Goal: Complete application form

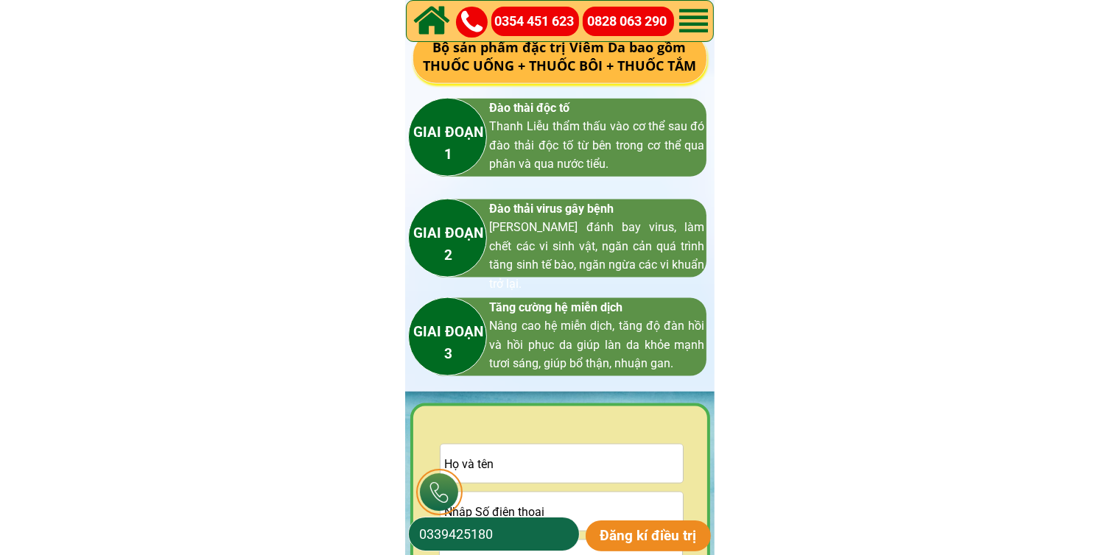
scroll to position [2136, 0]
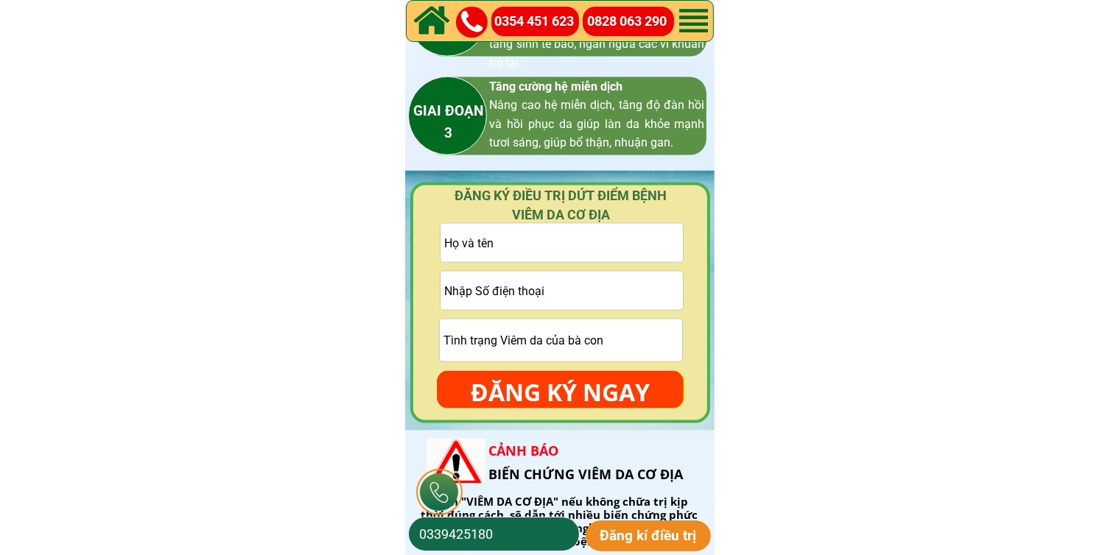
click at [533, 285] on input "tel" at bounding box center [561, 291] width 242 height 38
paste input "096 821 8587"
type input "096 821 8587"
click at [547, 243] on input "text" at bounding box center [561, 243] width 242 height 38
paste input "[PERSON_NAME]"
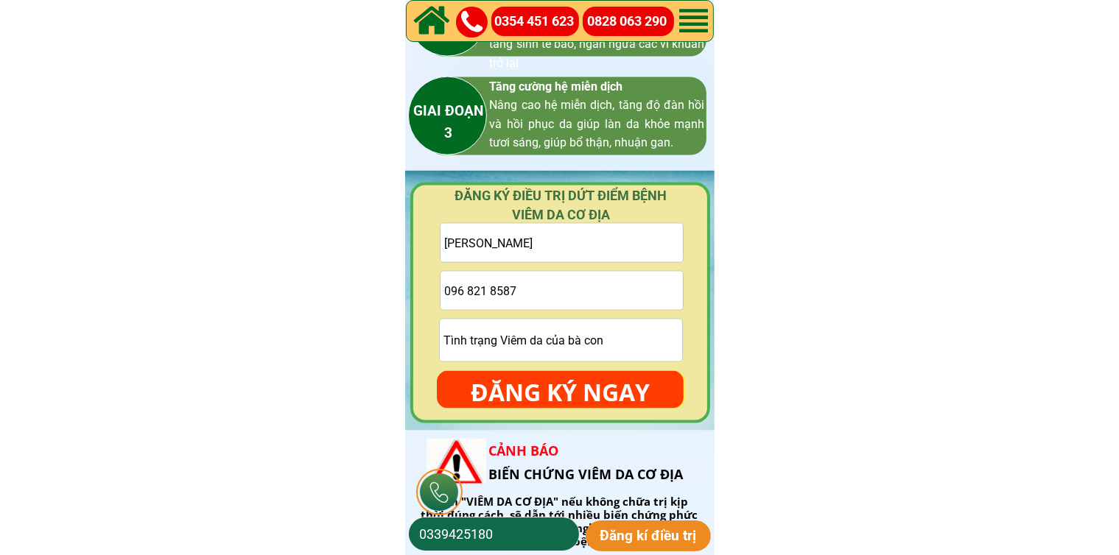
type input "[PERSON_NAME]"
click at [468, 286] on input "096 821 8587" at bounding box center [561, 291] width 242 height 38
click at [487, 290] on input "096821 8587" at bounding box center [561, 291] width 242 height 38
type input "0968218587"
click at [541, 382] on p "ĐĂNG KÝ NGAY" at bounding box center [560, 392] width 247 height 43
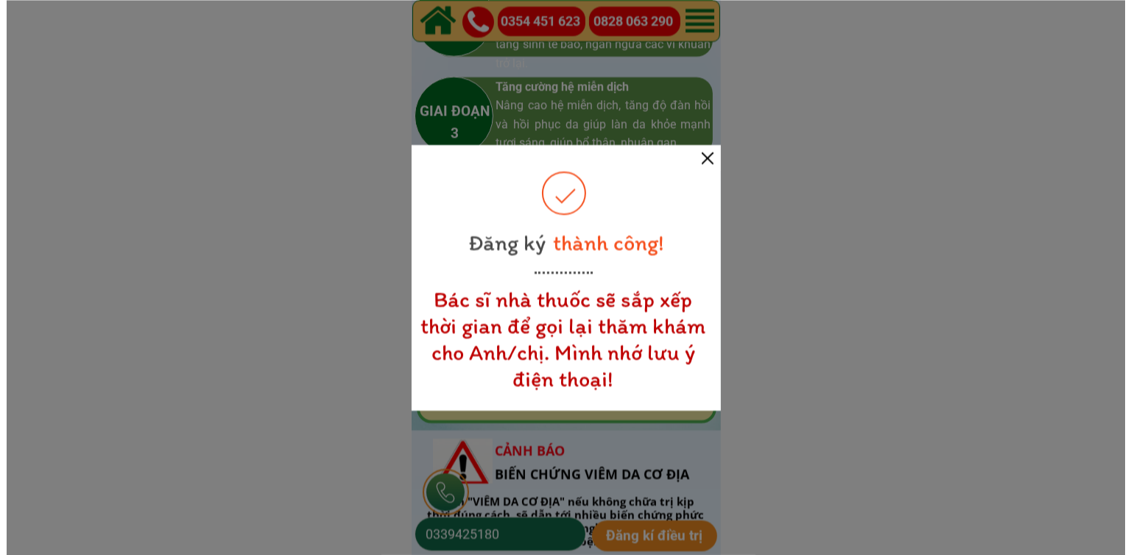
scroll to position [0, 0]
